Goal: Task Accomplishment & Management: Use online tool/utility

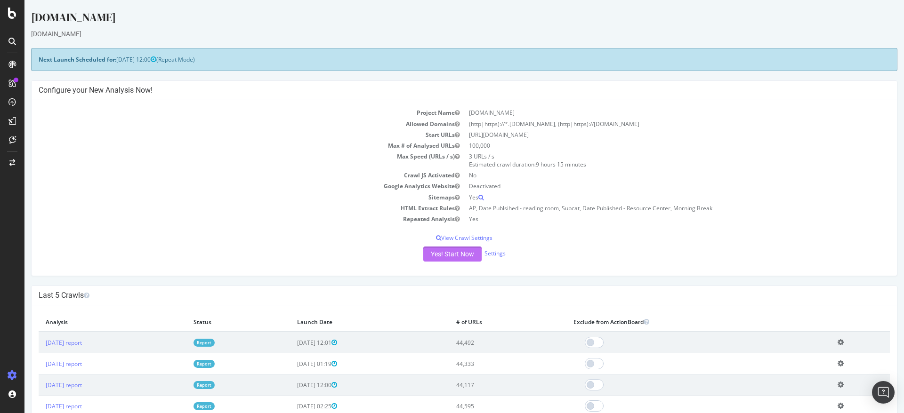
click at [451, 254] on button "Yes! Start Now" at bounding box center [452, 254] width 58 height 15
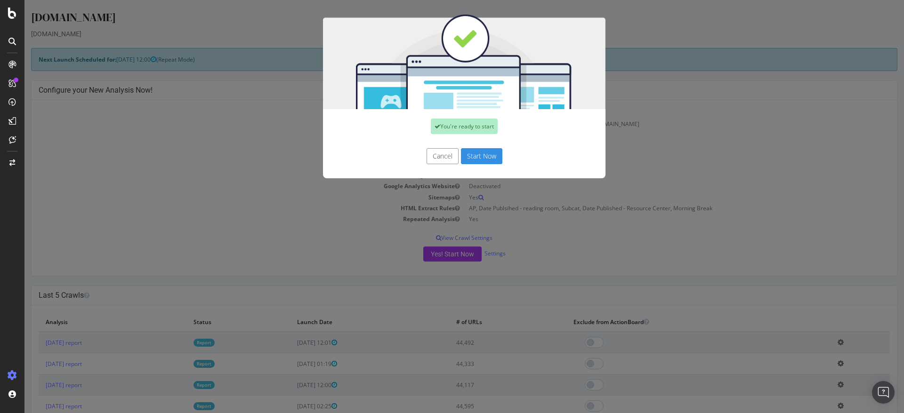
click at [484, 160] on button "Start Now" at bounding box center [481, 156] width 41 height 16
